Goal: Navigation & Orientation: Find specific page/section

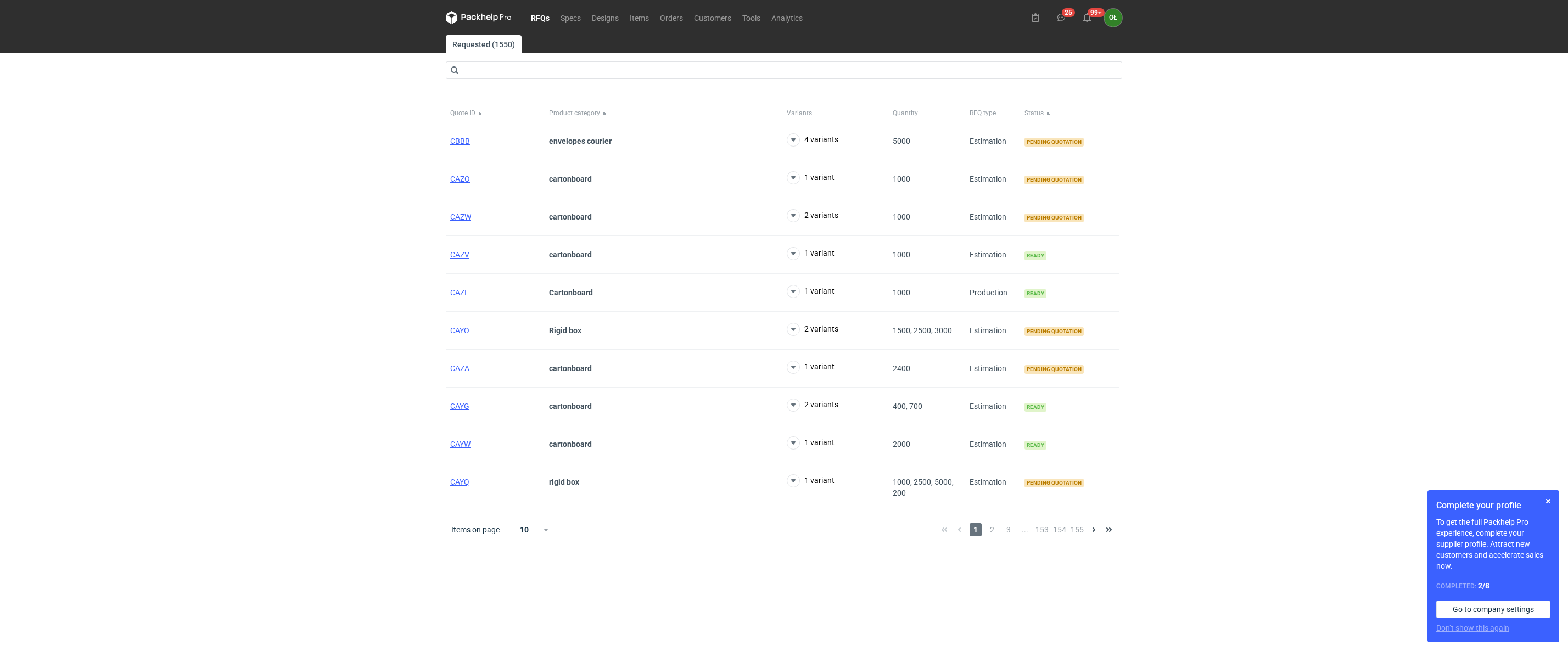
click at [277, 355] on div "RFQs Specs Designs Items Orders Customers Tools Analytics 25 99+ OŁ [PERSON_NAM…" at bounding box center [784, 326] width 1568 height 651
click at [265, 157] on div "RFQs Specs Designs Items Orders Customers Tools Analytics 25 99+ OŁ [PERSON_NAM…" at bounding box center [784, 326] width 1568 height 651
click at [647, 14] on link "Items" at bounding box center [638, 17] width 30 height 13
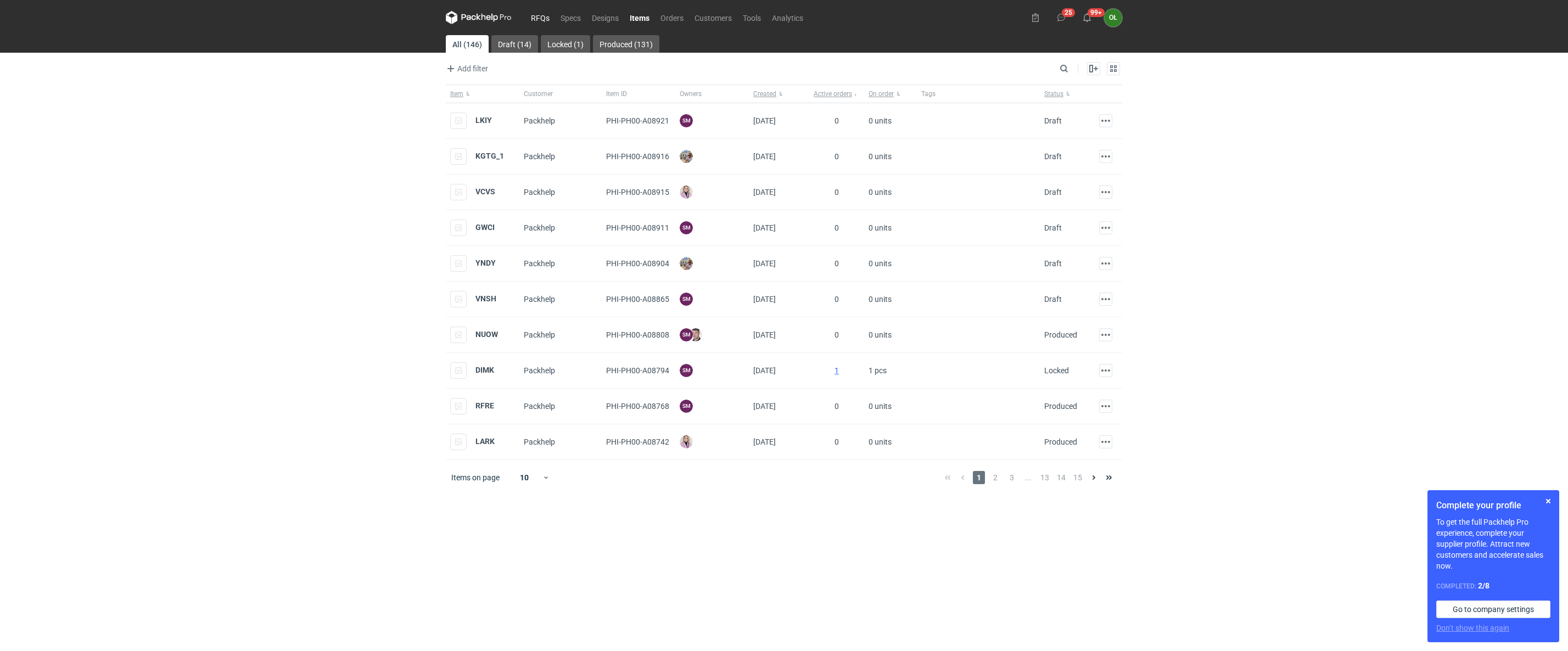
click at [545, 15] on link "RFQs" at bounding box center [540, 17] width 29 height 13
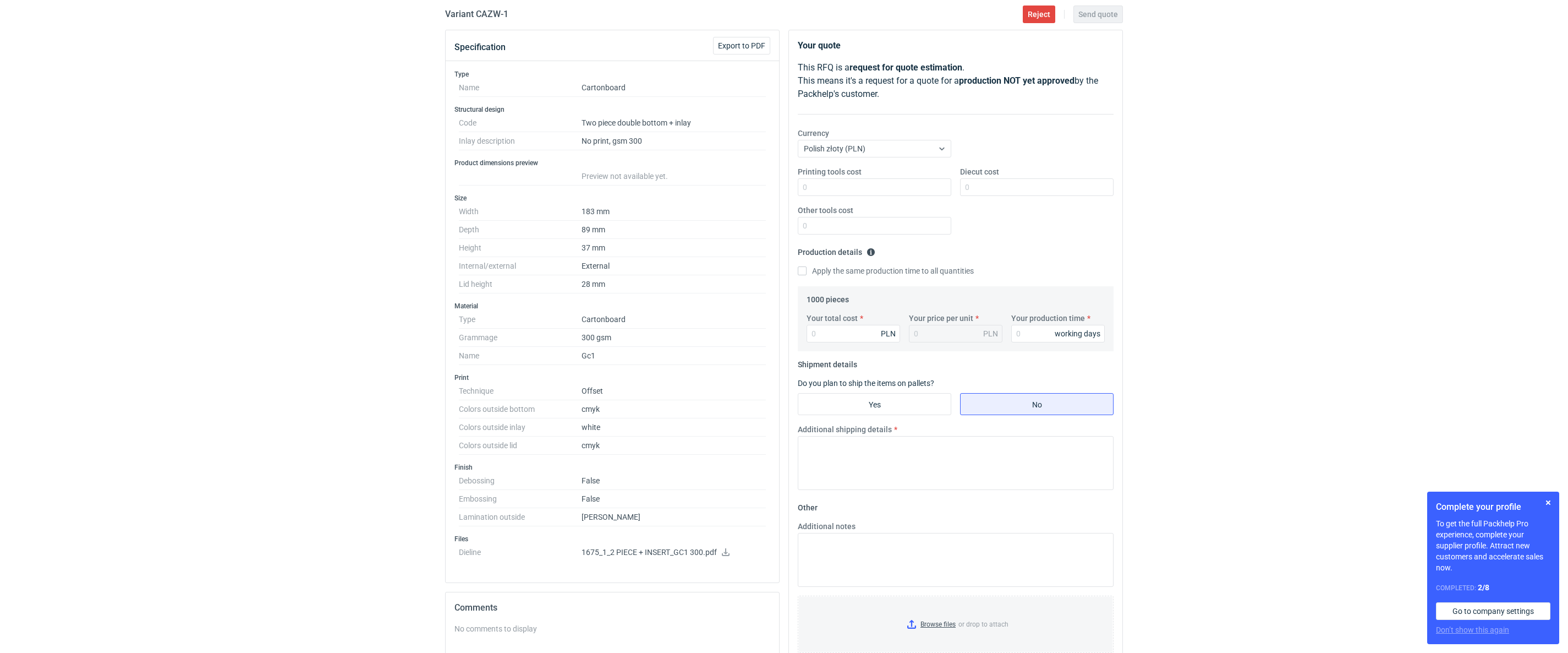
scroll to position [110, 0]
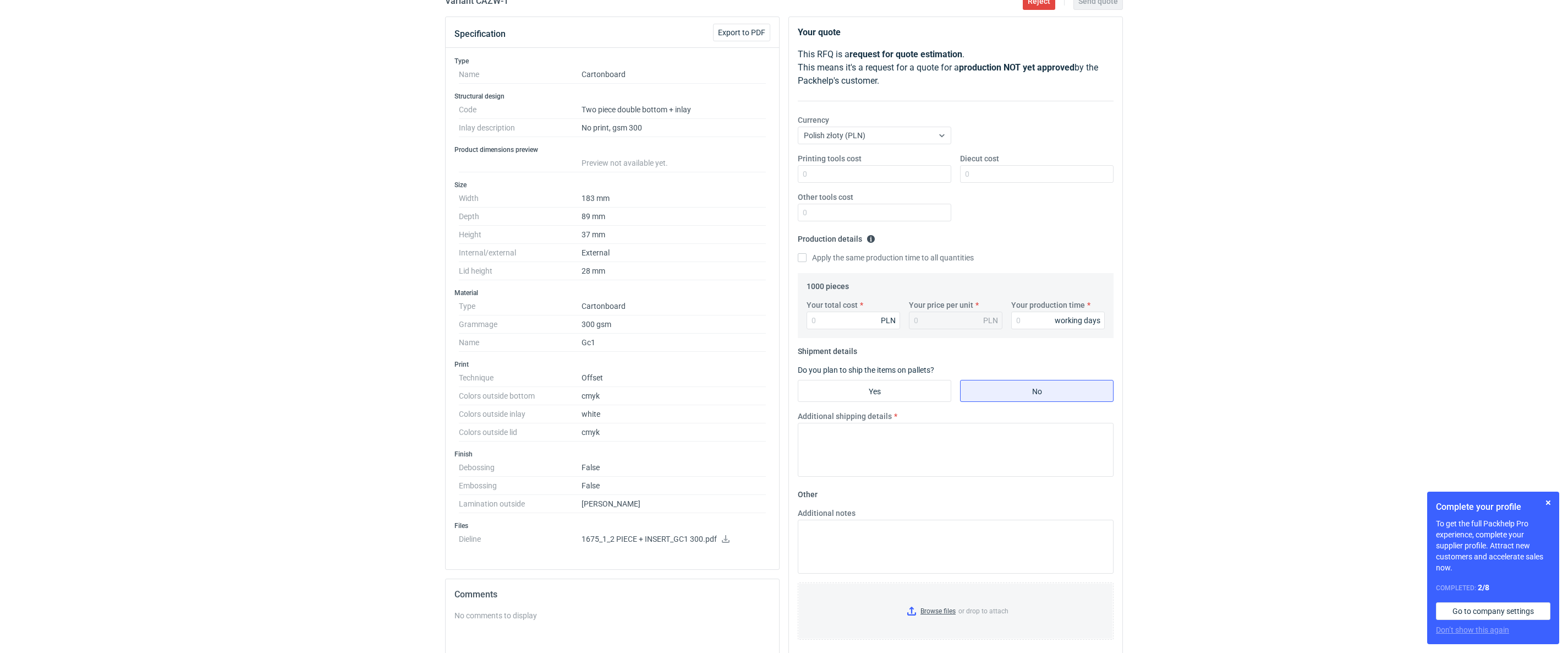
click at [729, 542] on icon at bounding box center [725, 538] width 9 height 8
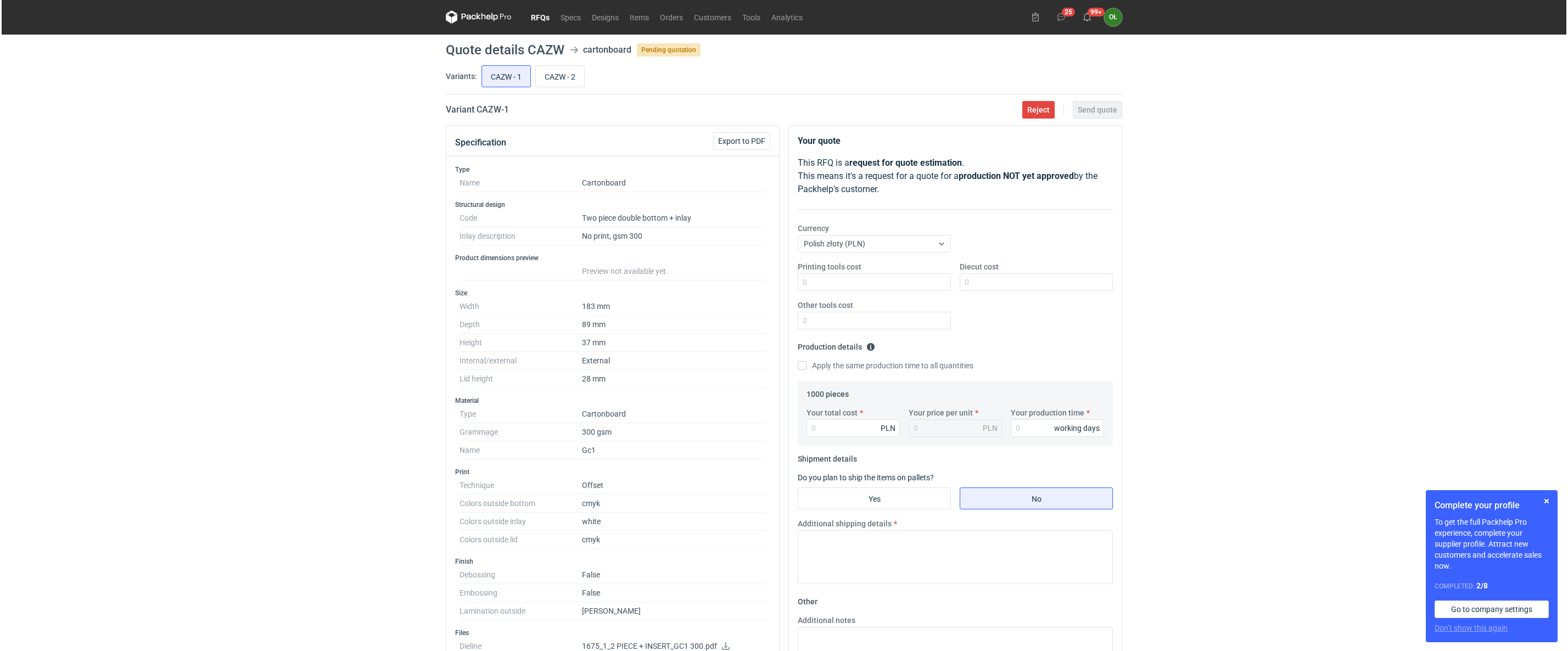
scroll to position [0, 0]
click at [563, 74] on input "CAZW - 2" at bounding box center [558, 77] width 48 height 21
radio input "true"
click at [504, 75] on input "CAZW - 1" at bounding box center [504, 77] width 48 height 21
radio input "true"
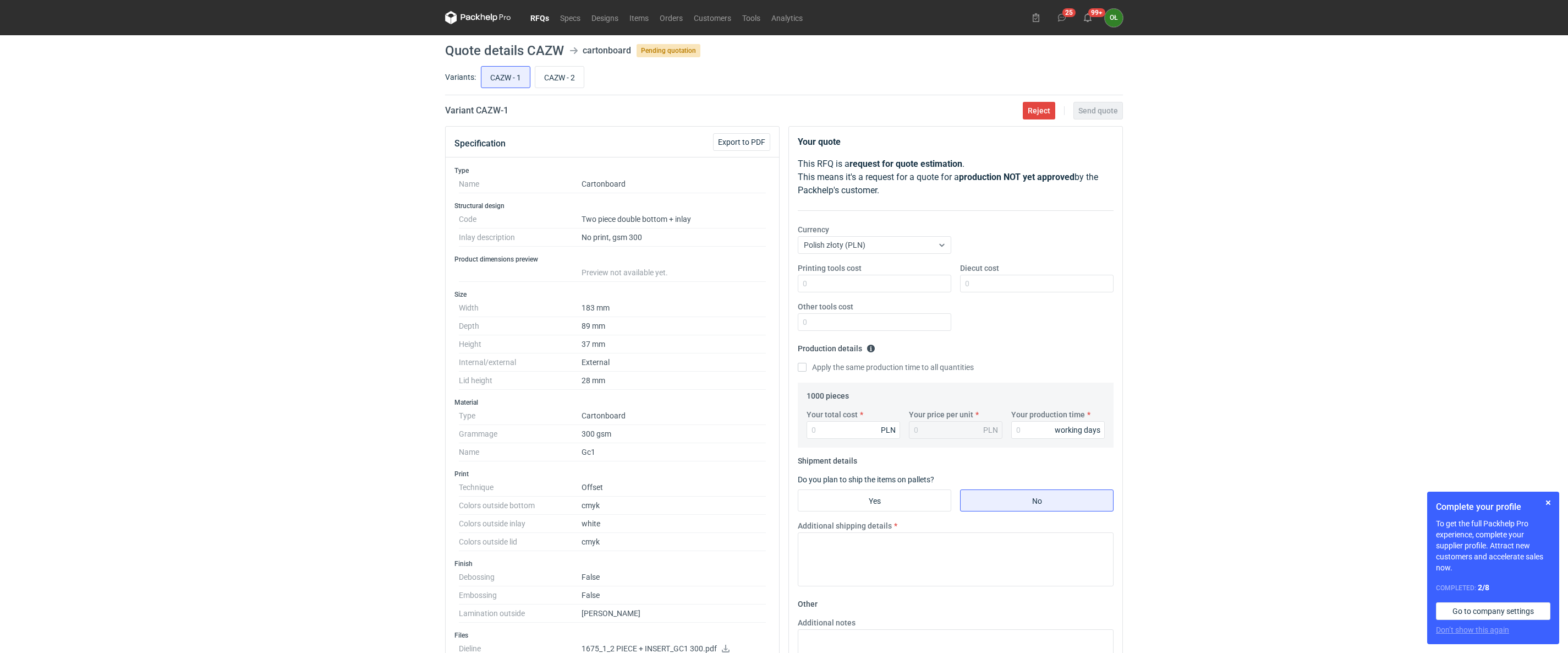
click at [541, 18] on link "RFQs" at bounding box center [540, 17] width 29 height 13
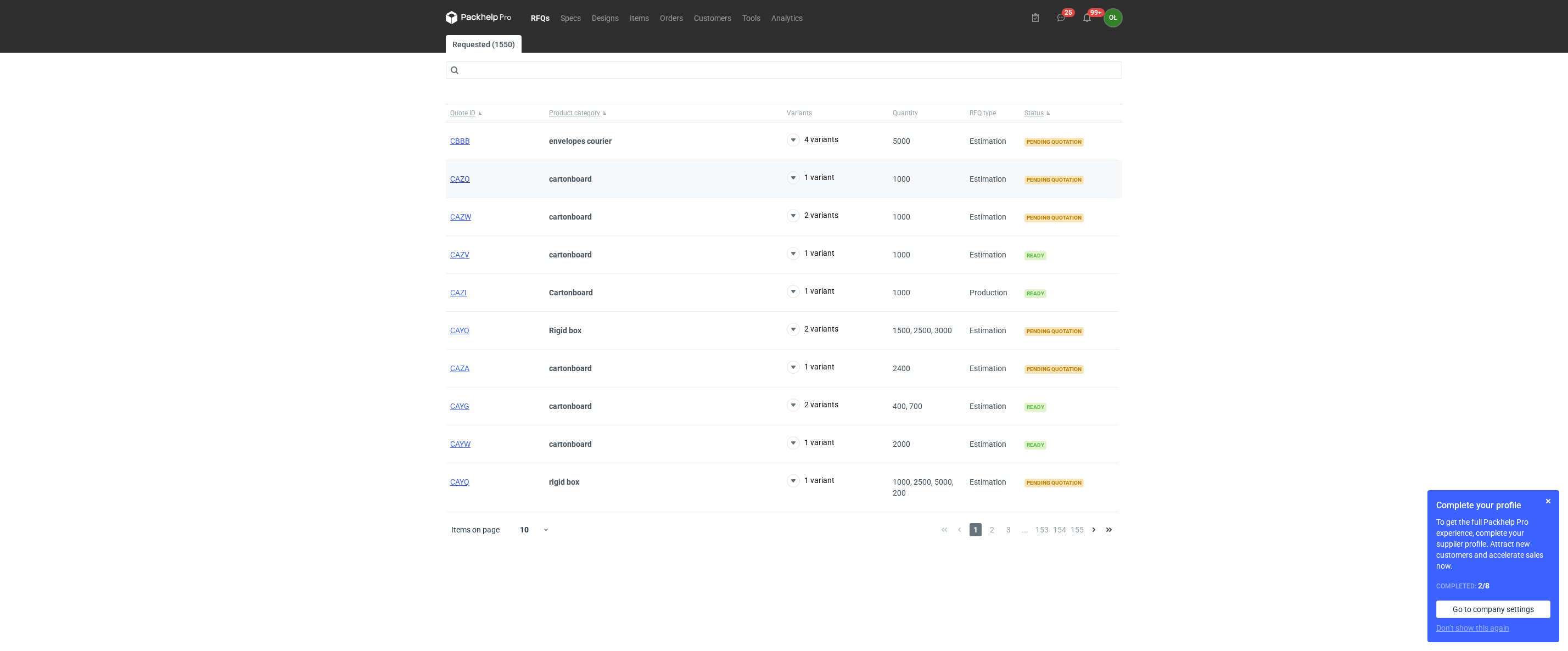
click at [468, 177] on span "CAZO" at bounding box center [459, 179] width 20 height 9
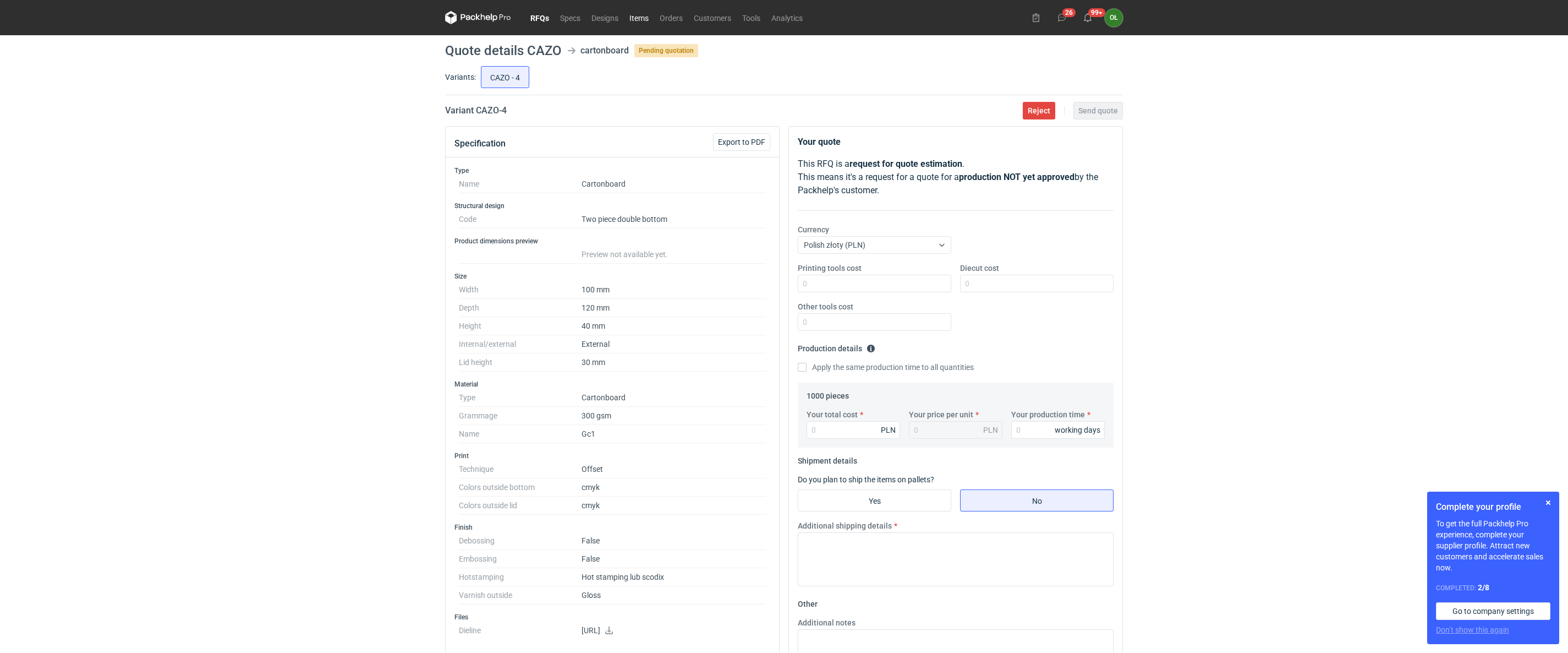
click at [639, 13] on link "Items" at bounding box center [638, 17] width 30 height 13
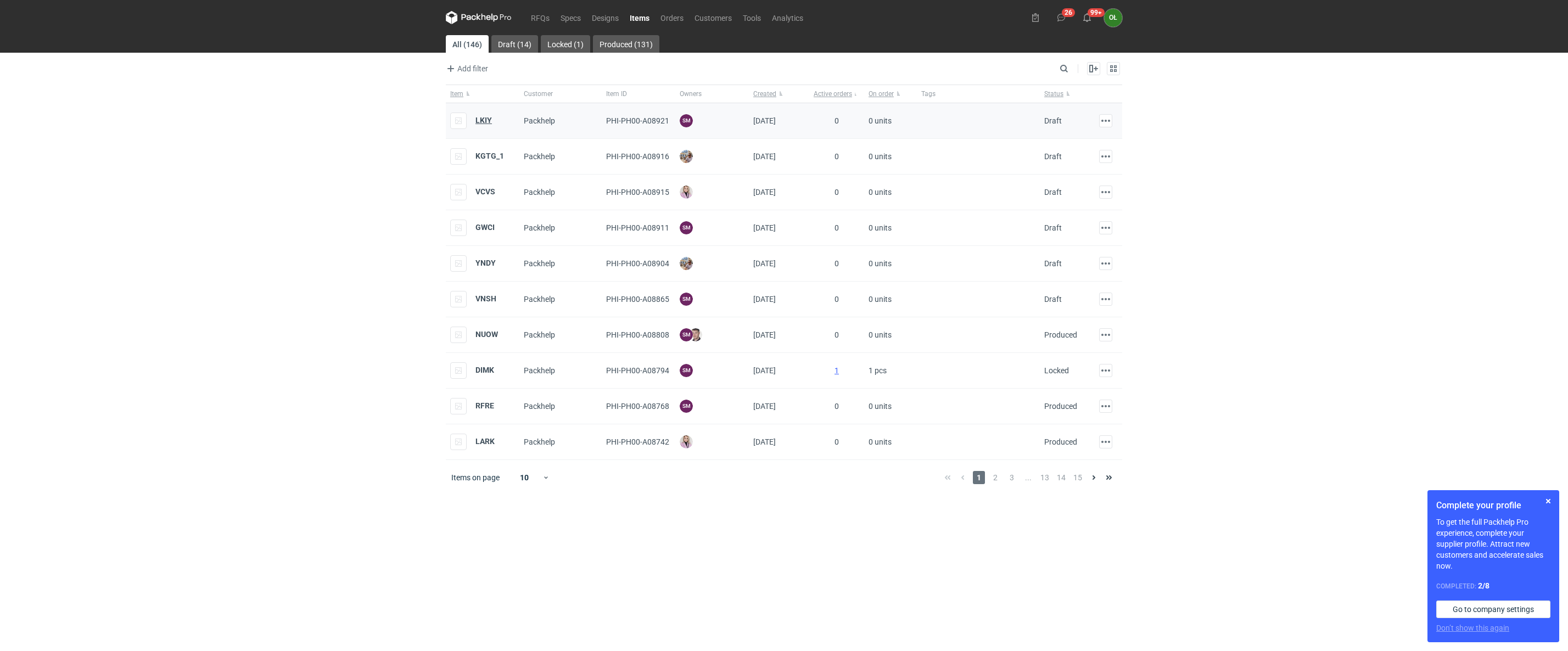
click at [482, 119] on strong "LKIY" at bounding box center [483, 120] width 16 height 9
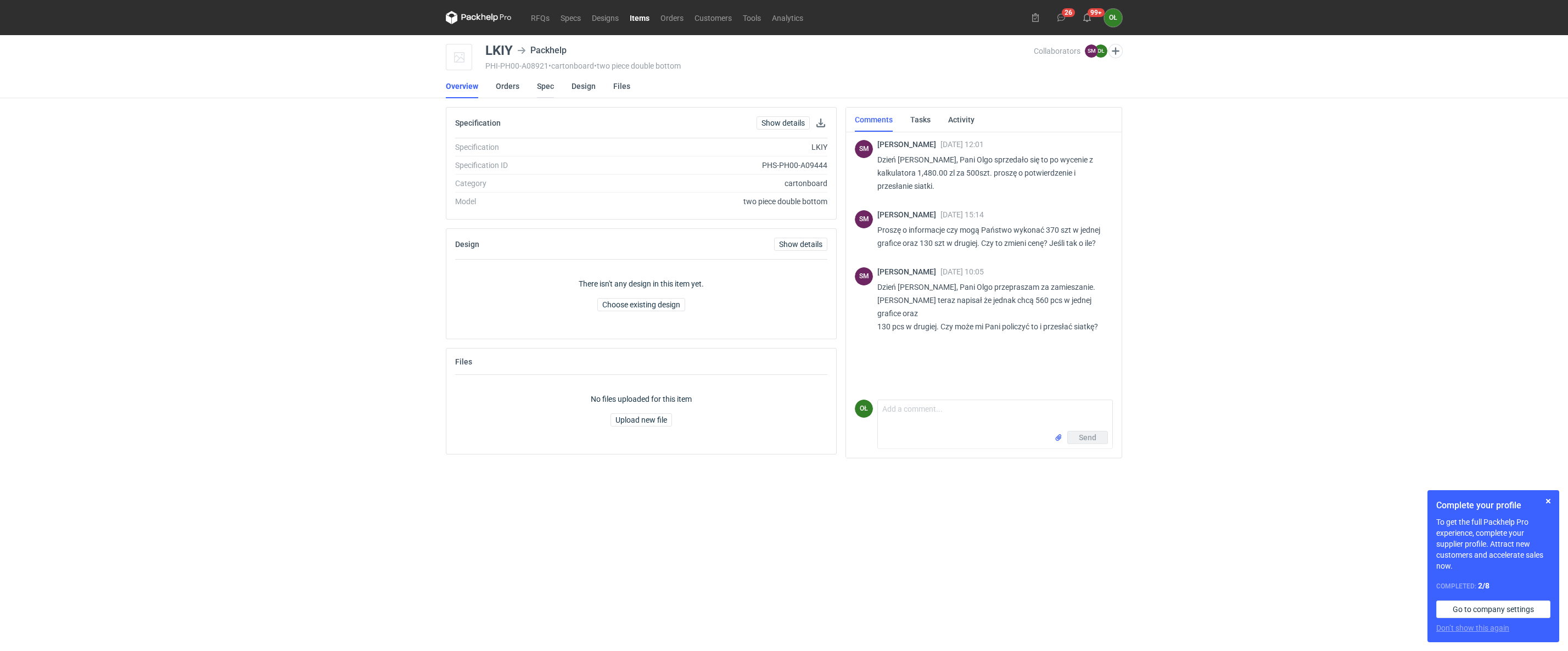
drag, startPoint x: 547, startPoint y: 85, endPoint x: 542, endPoint y: 88, distance: 5.8
click at [547, 85] on link "Spec" at bounding box center [545, 86] width 17 height 24
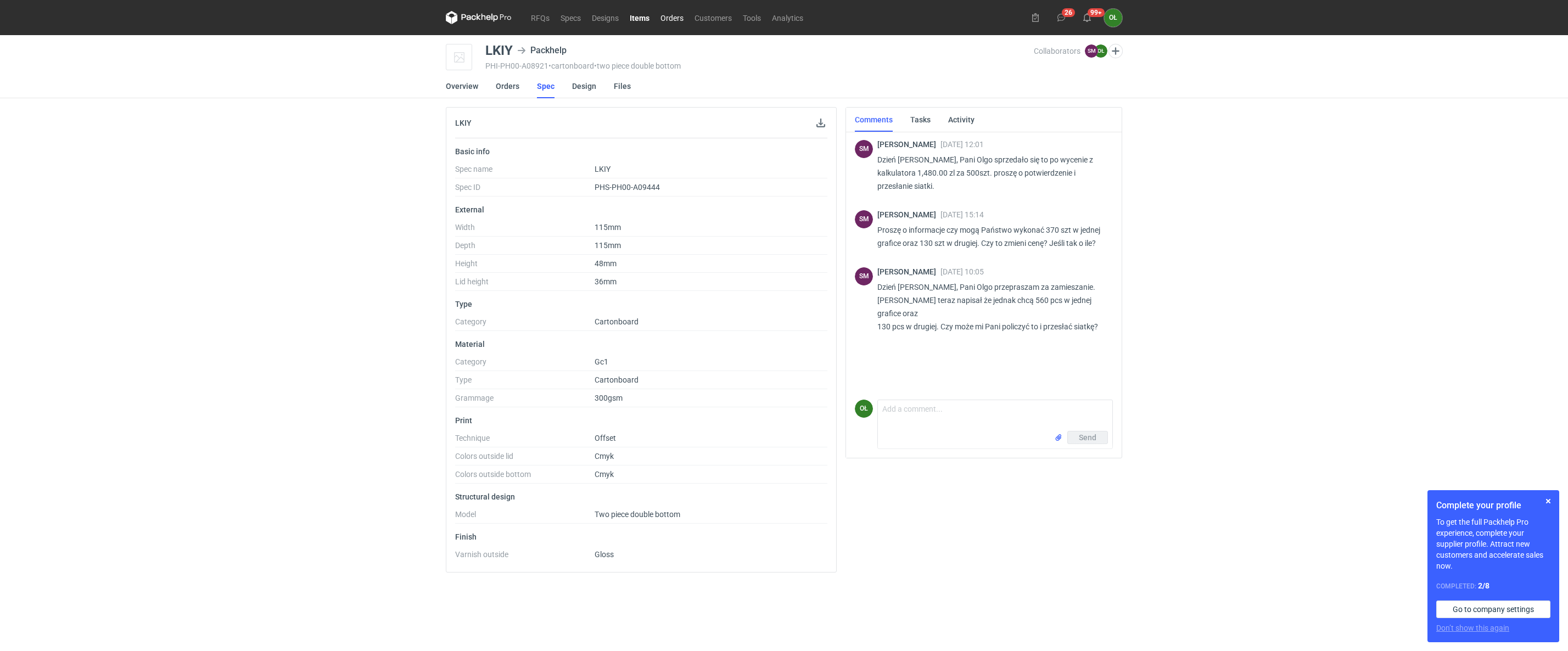
click at [677, 19] on link "Orders" at bounding box center [672, 17] width 34 height 13
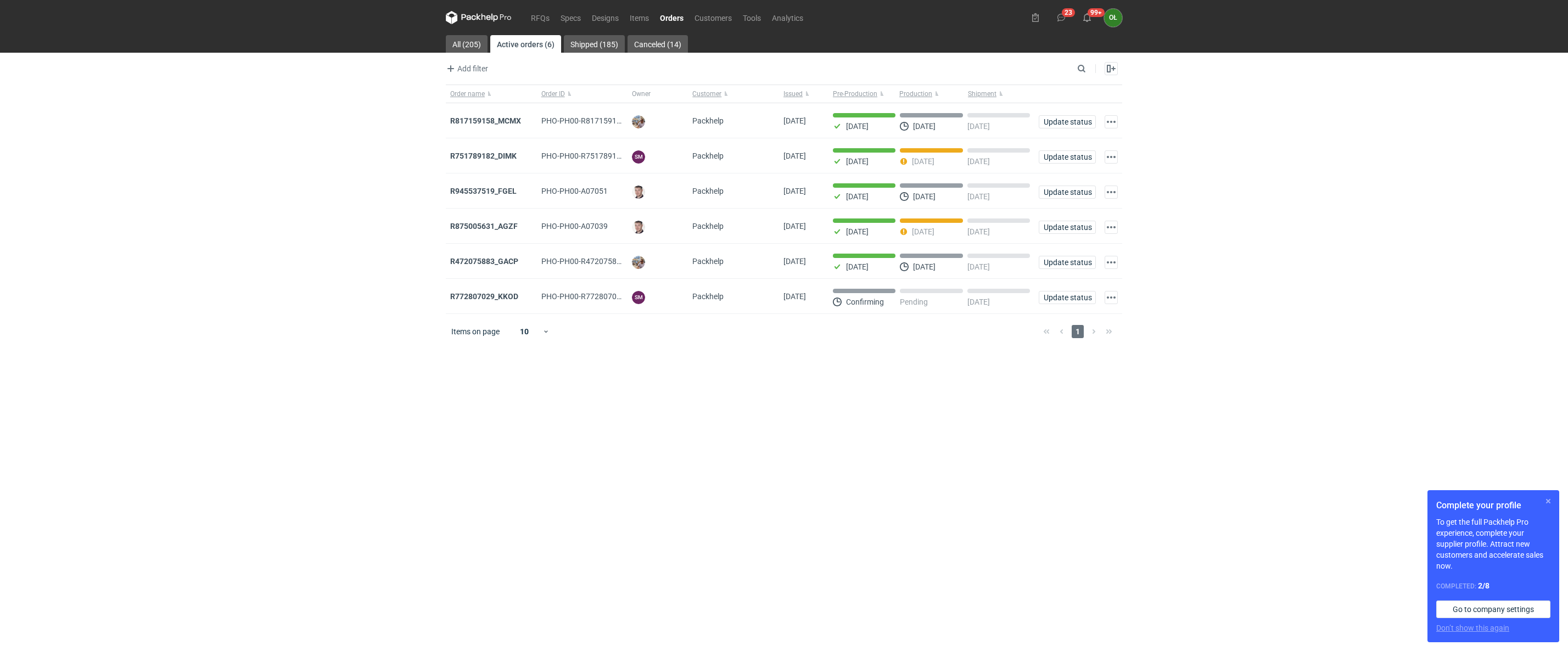
click at [1545, 498] on button "button" at bounding box center [1547, 500] width 13 height 13
